Goal: Transaction & Acquisition: Purchase product/service

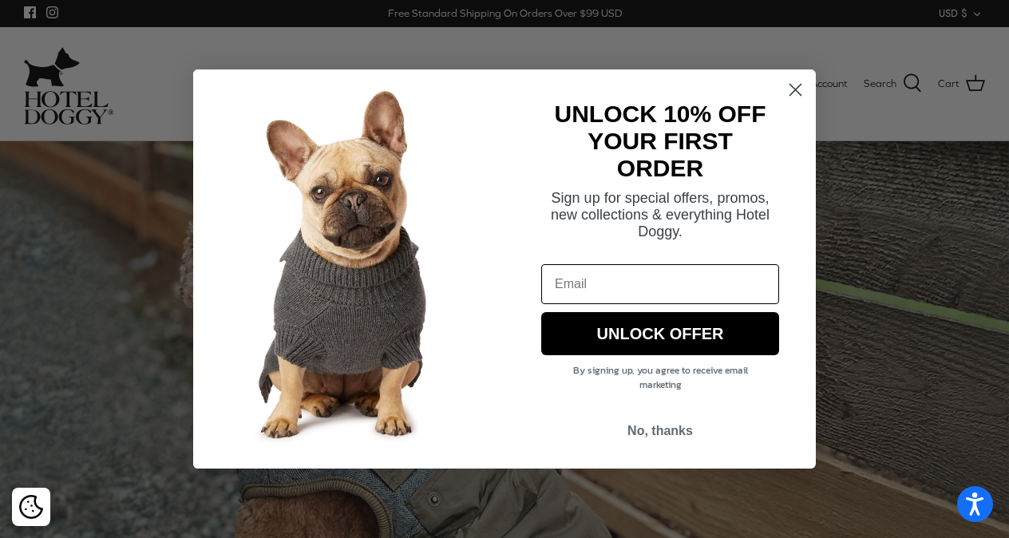
click at [786, 84] on circle "Close dialog" at bounding box center [795, 90] width 26 height 26
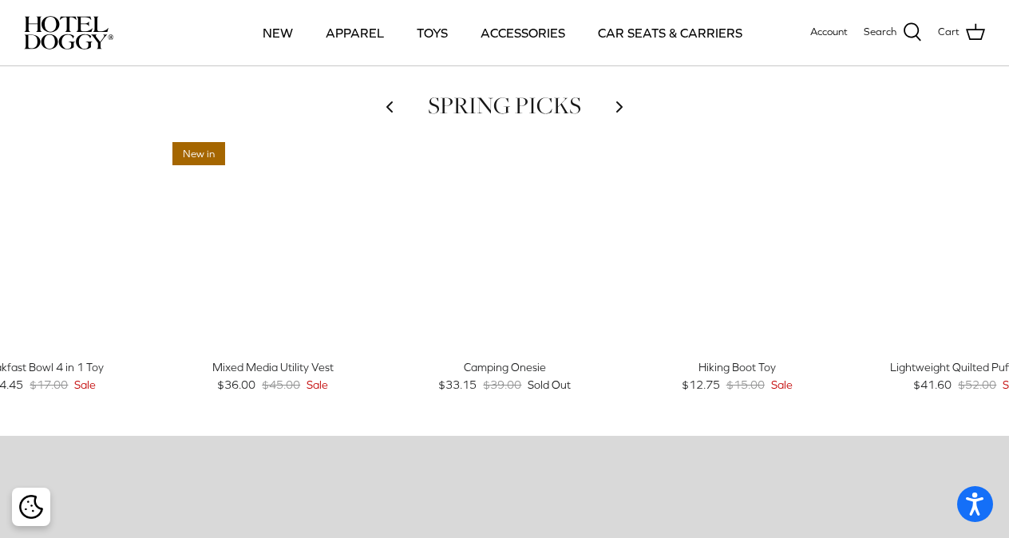
scroll to position [622, 0]
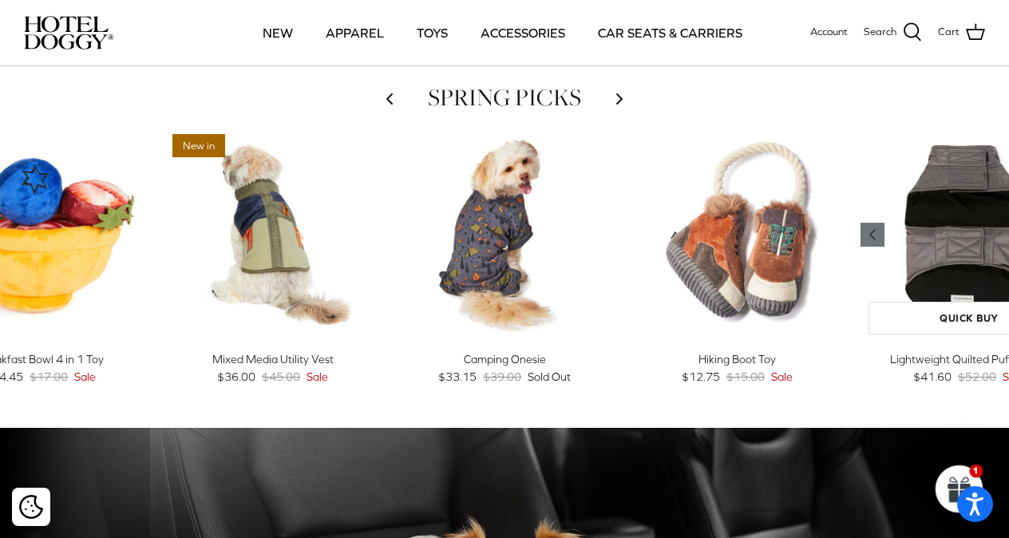
click at [875, 236] on polyline "Previous" at bounding box center [872, 235] width 5 height 10
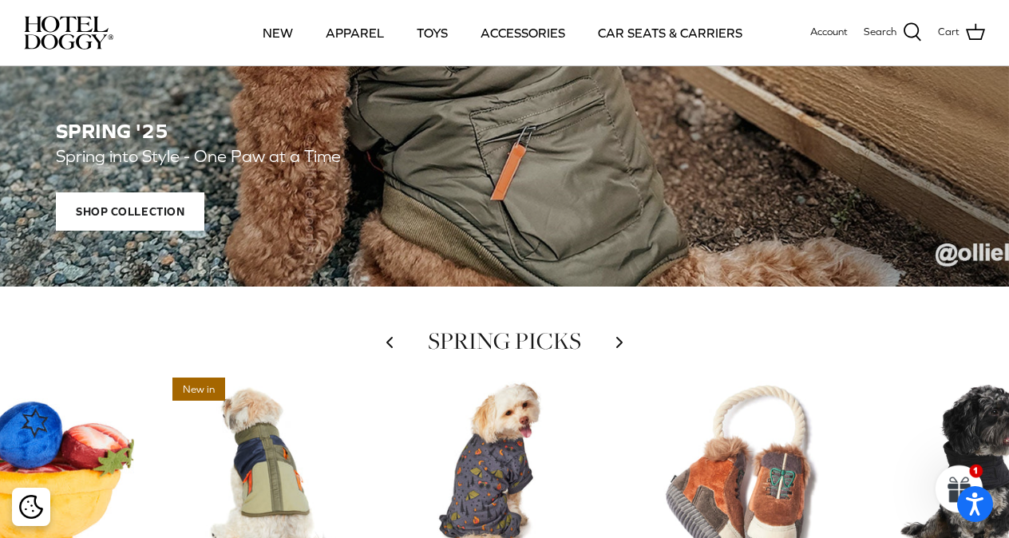
scroll to position [300, 0]
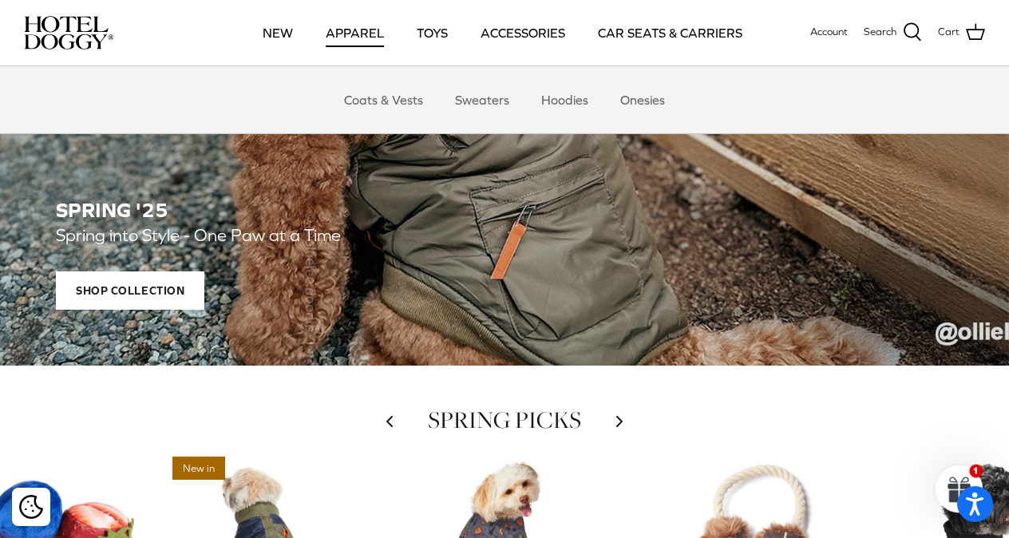
click at [360, 38] on link "APPAREL" at bounding box center [354, 33] width 87 height 54
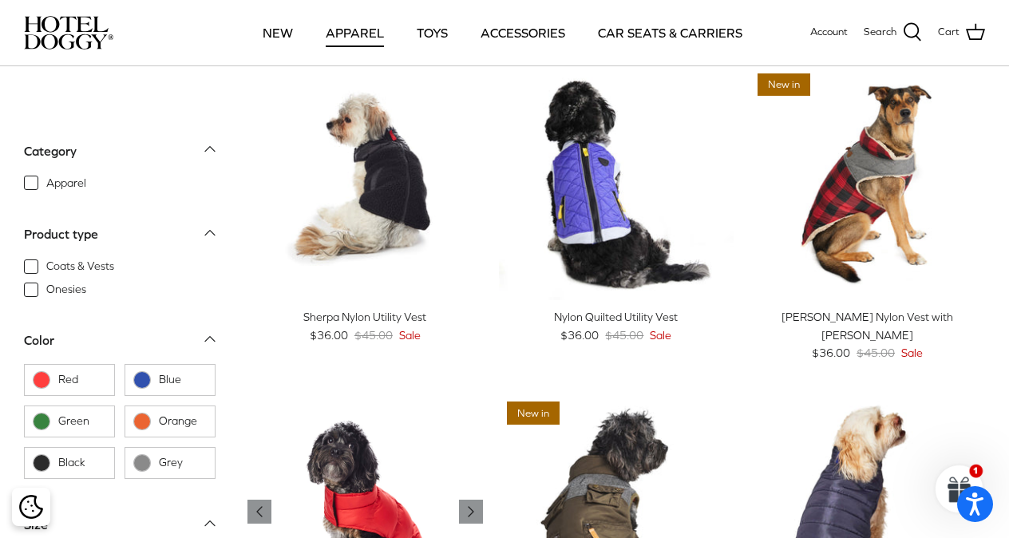
scroll to position [1047, 0]
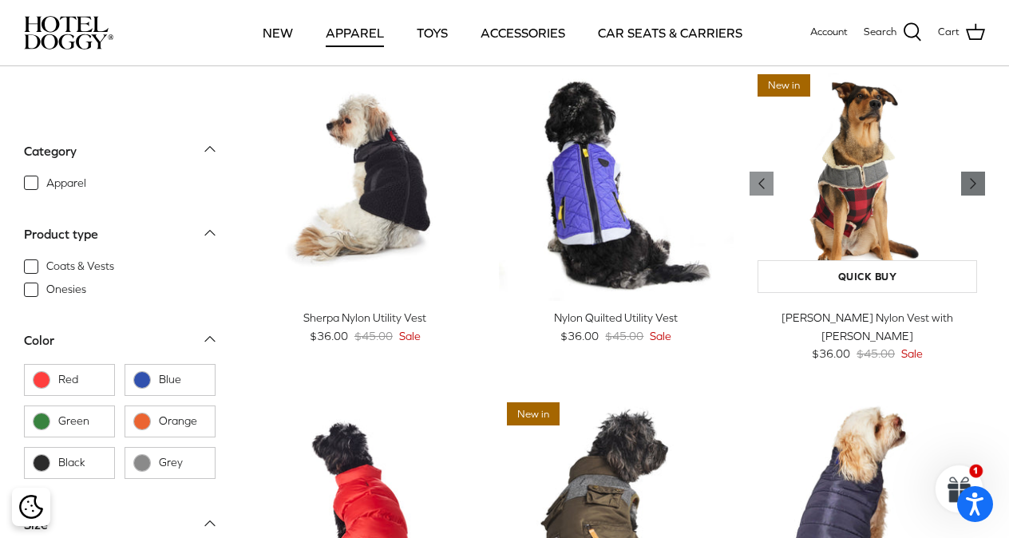
click at [974, 176] on icon "Right" at bounding box center [972, 183] width 19 height 19
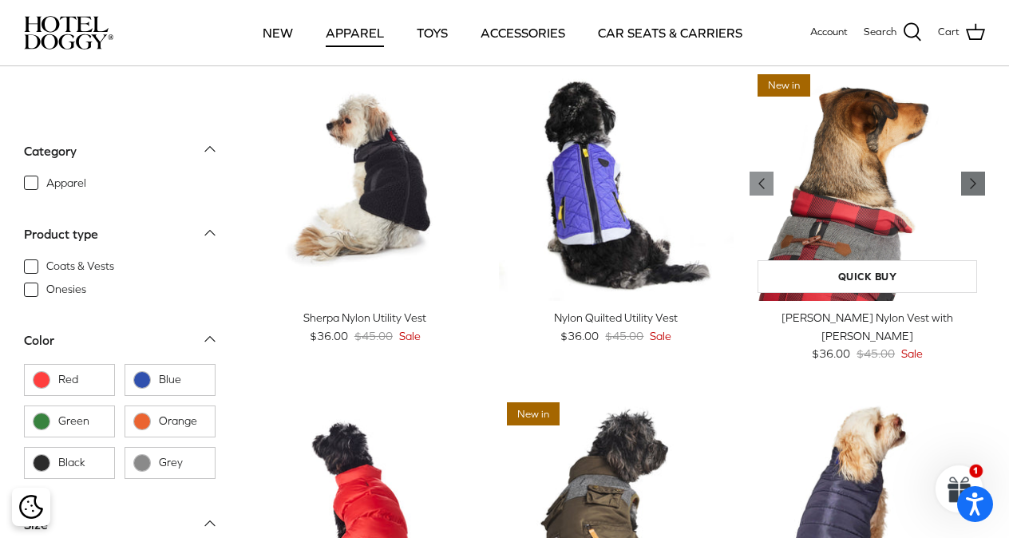
click at [972, 176] on icon "Right" at bounding box center [972, 183] width 19 height 19
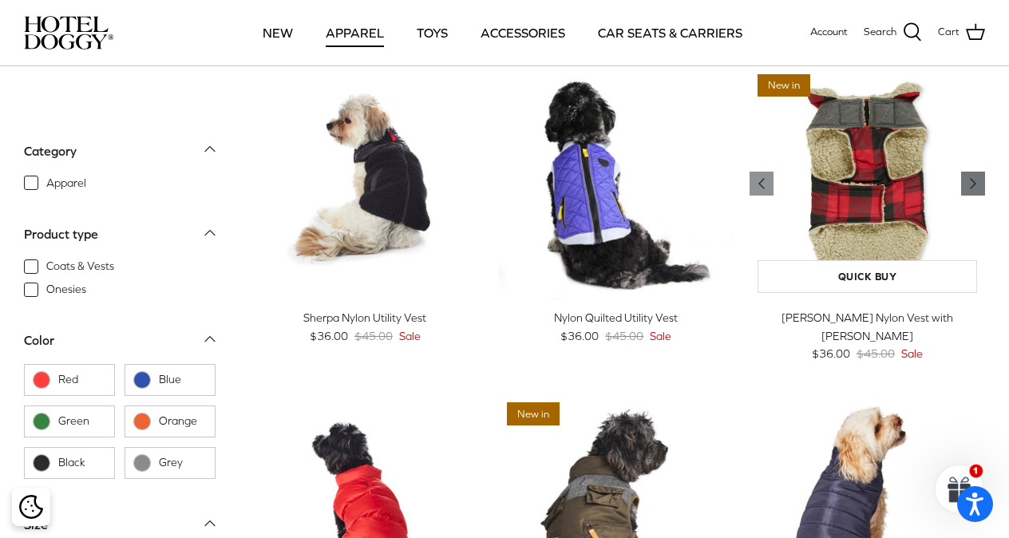
click at [973, 177] on icon "Right" at bounding box center [972, 183] width 19 height 19
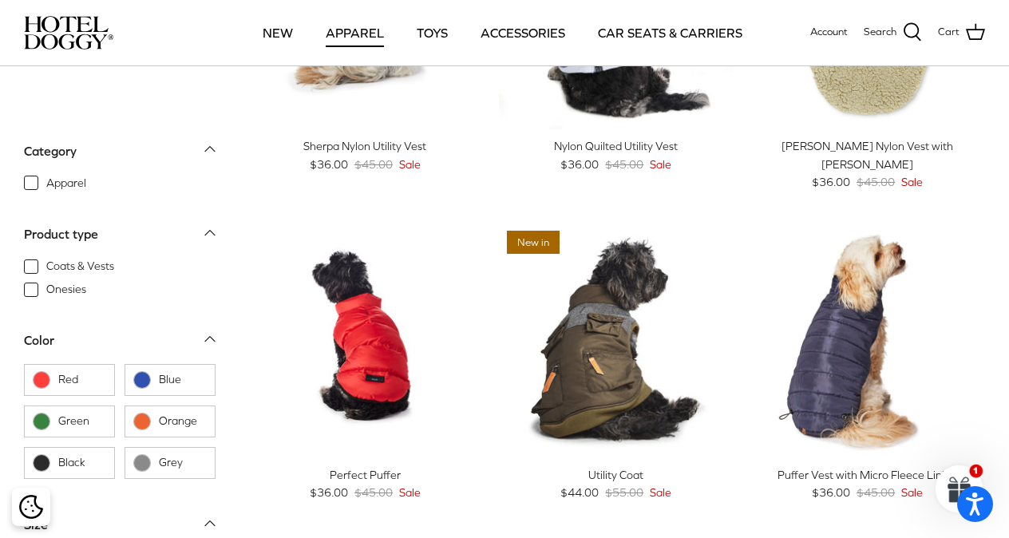
scroll to position [1219, 0]
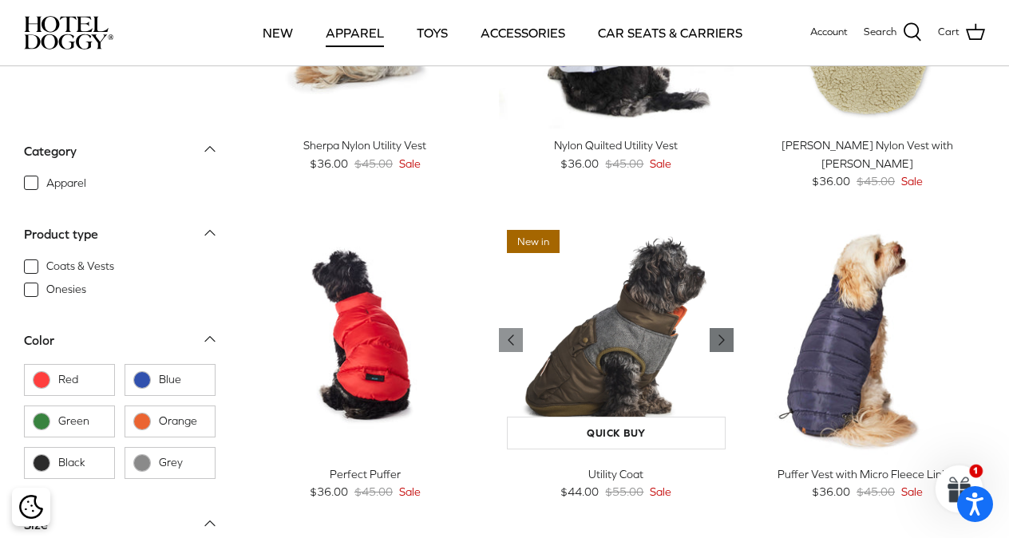
click at [718, 346] on icon "Right" at bounding box center [721, 339] width 19 height 19
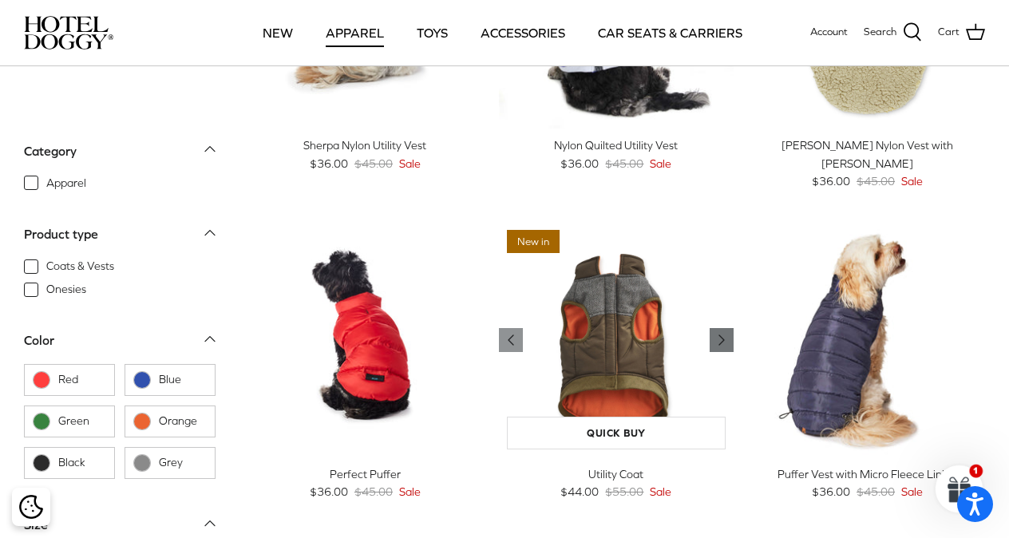
click at [718, 342] on icon "Right" at bounding box center [721, 339] width 19 height 19
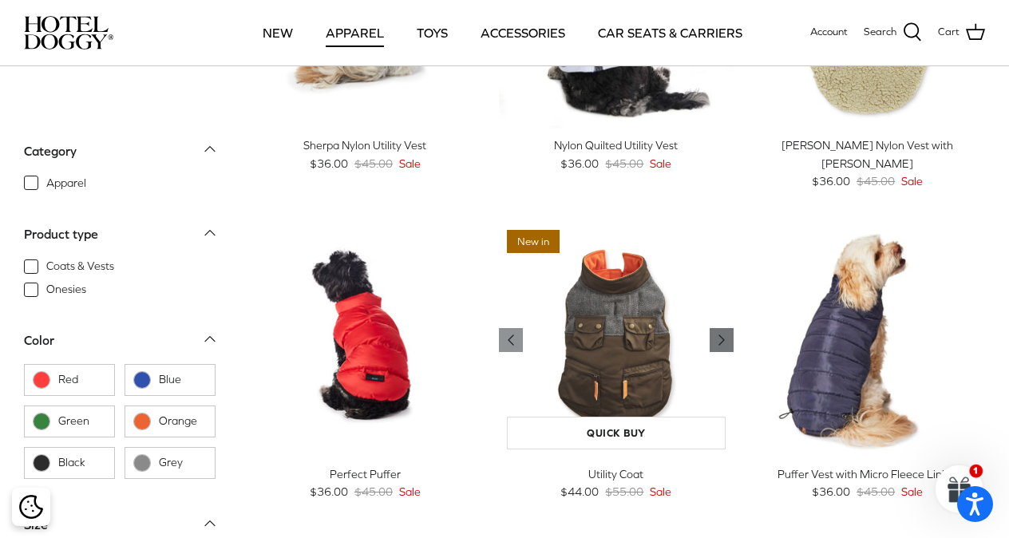
click at [718, 342] on icon "Right" at bounding box center [721, 339] width 19 height 19
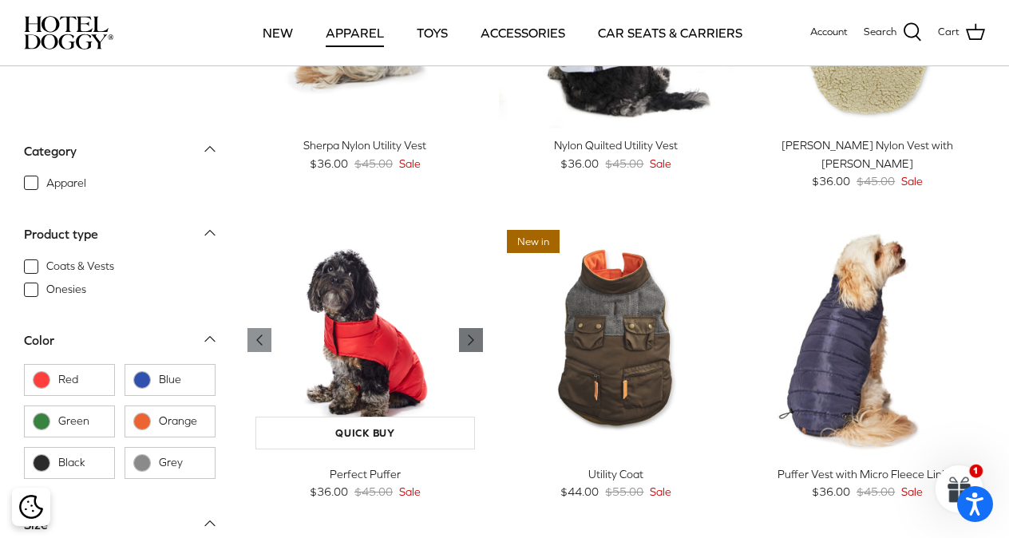
click at [467, 334] on icon "Right" at bounding box center [470, 339] width 19 height 19
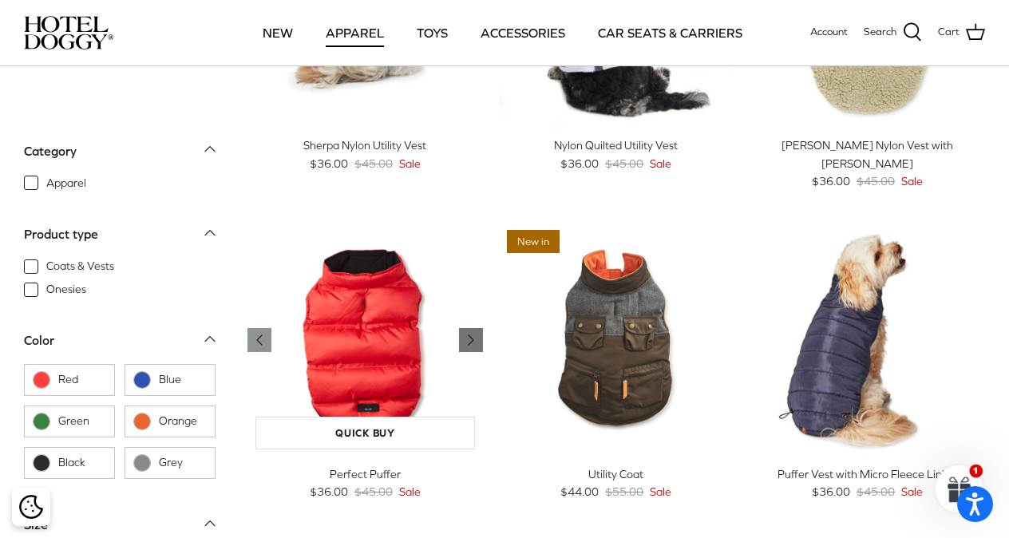
click at [467, 334] on icon "Right" at bounding box center [470, 339] width 19 height 19
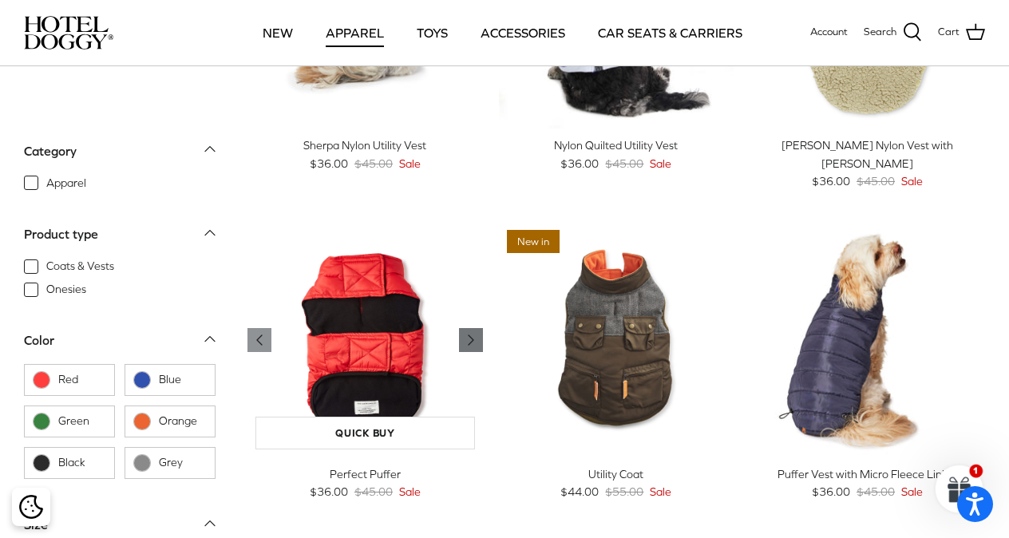
click at [467, 334] on icon "Right" at bounding box center [470, 339] width 19 height 19
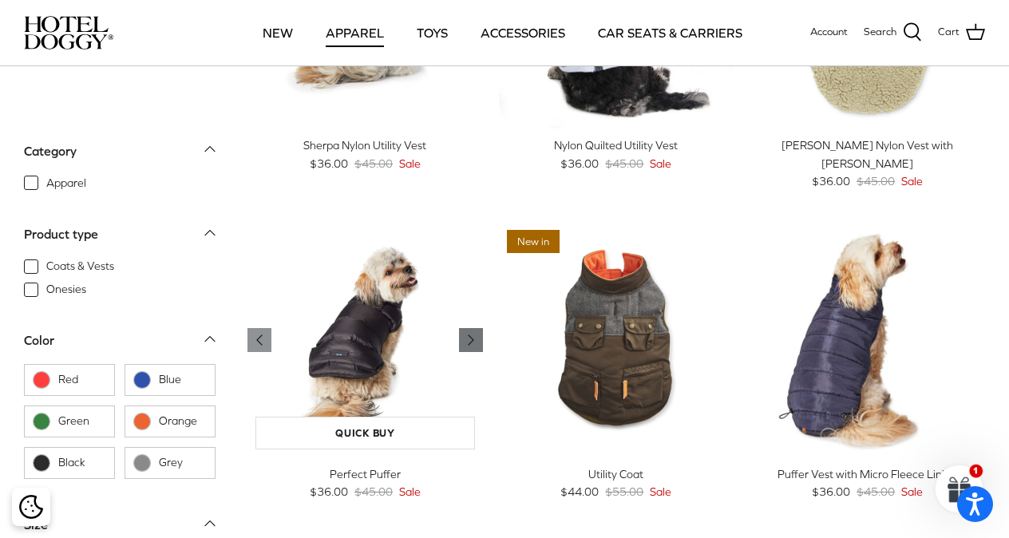
click at [467, 334] on icon "Right" at bounding box center [470, 339] width 19 height 19
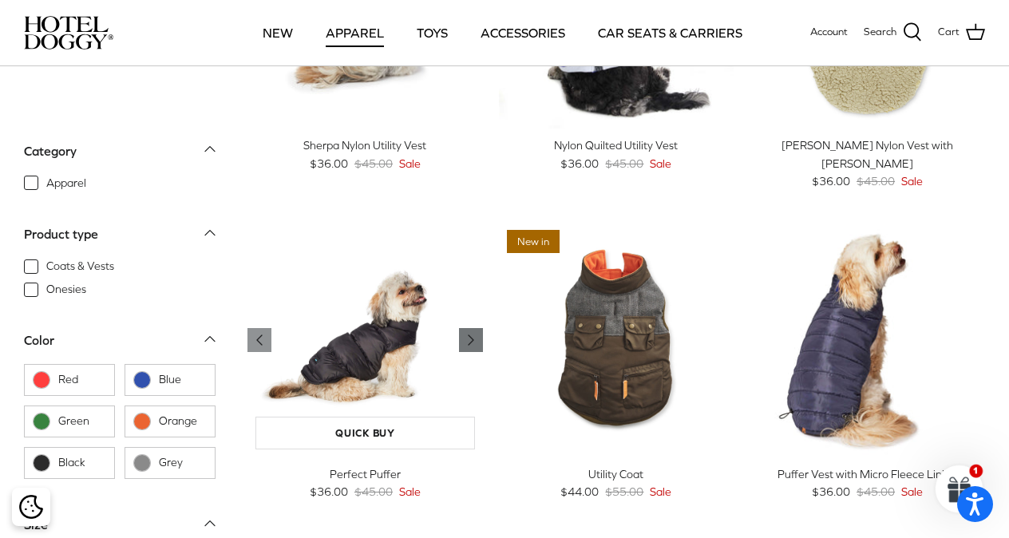
click at [467, 334] on icon "Right" at bounding box center [470, 339] width 19 height 19
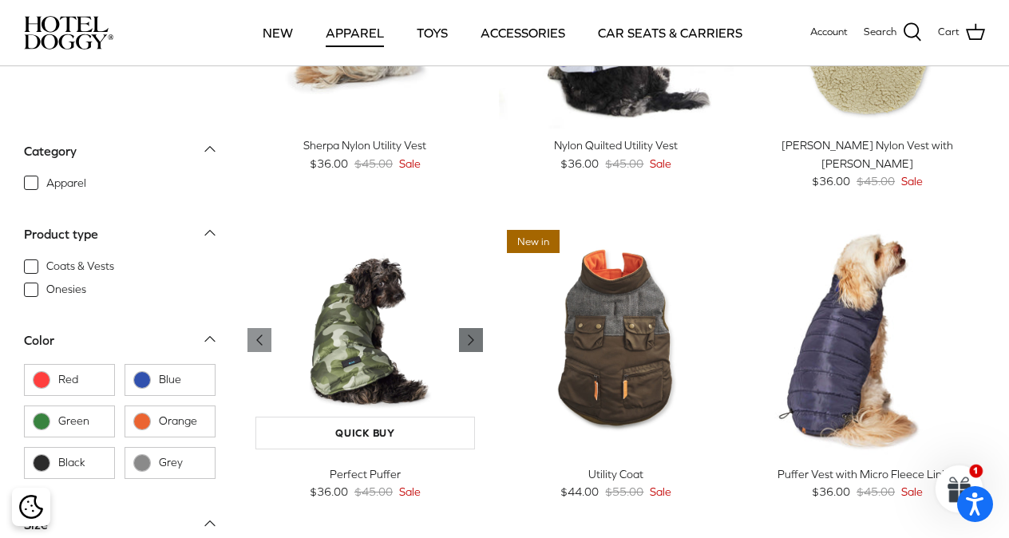
click at [466, 336] on icon "Right" at bounding box center [470, 339] width 19 height 19
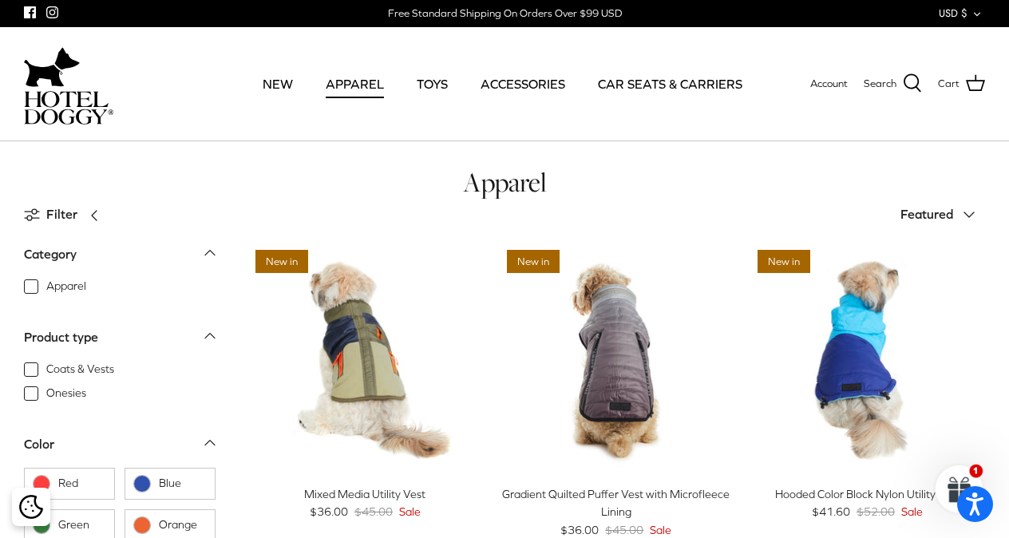
scroll to position [0, 0]
